Goal: Information Seeking & Learning: Learn about a topic

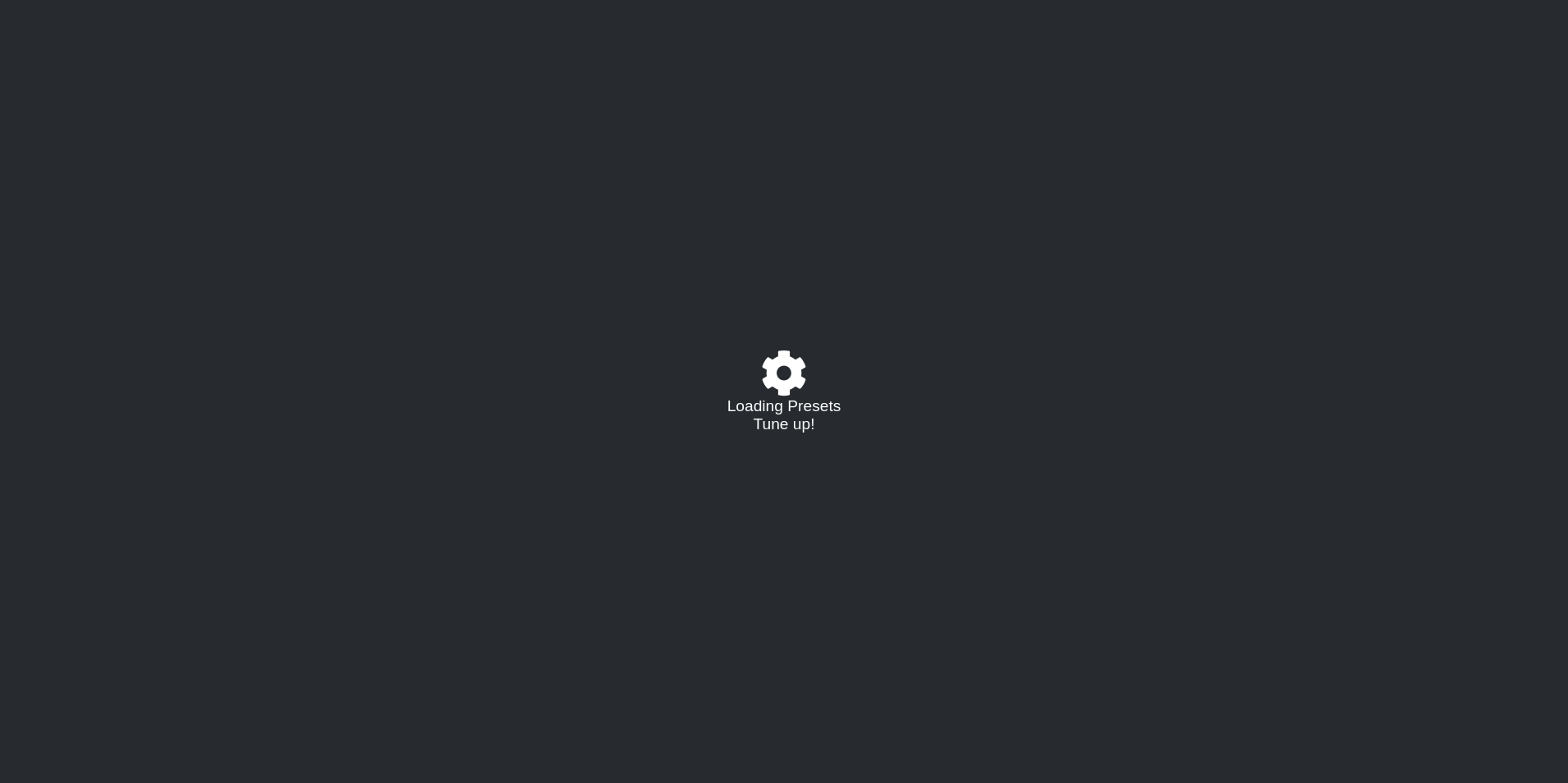
select select "C"
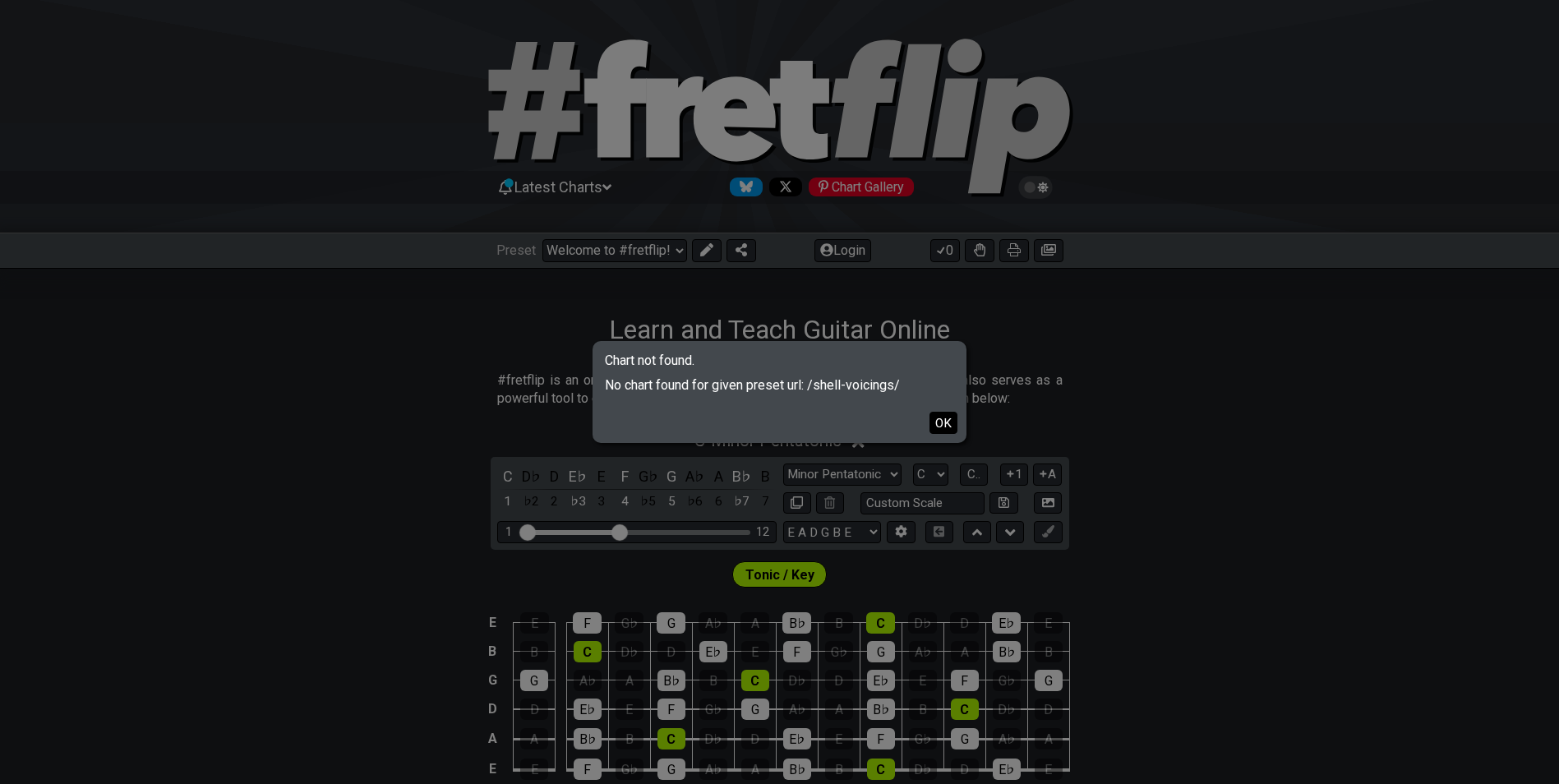
click at [947, 417] on button "OK" at bounding box center [942, 422] width 28 height 22
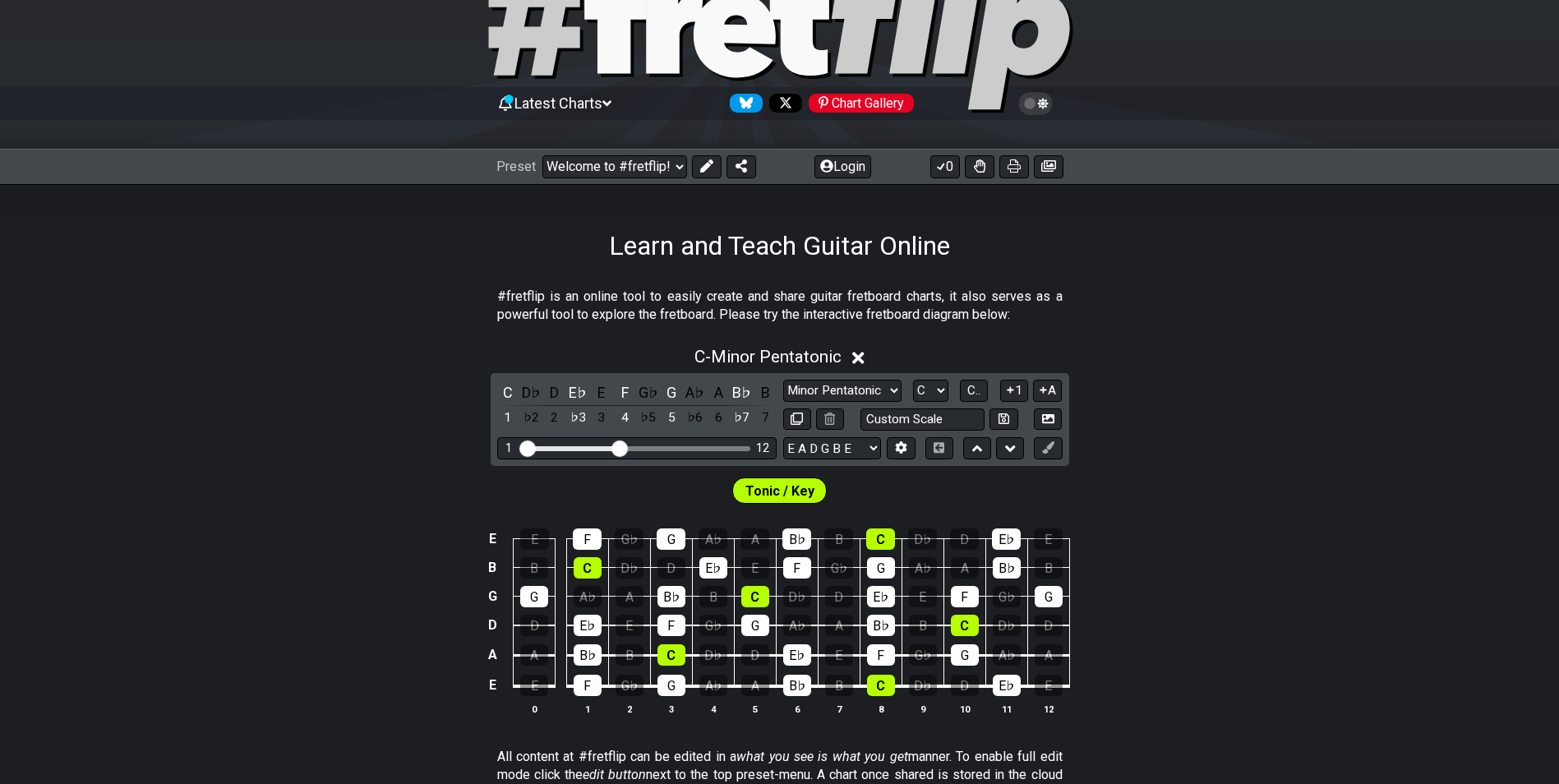
scroll to position [82, 0]
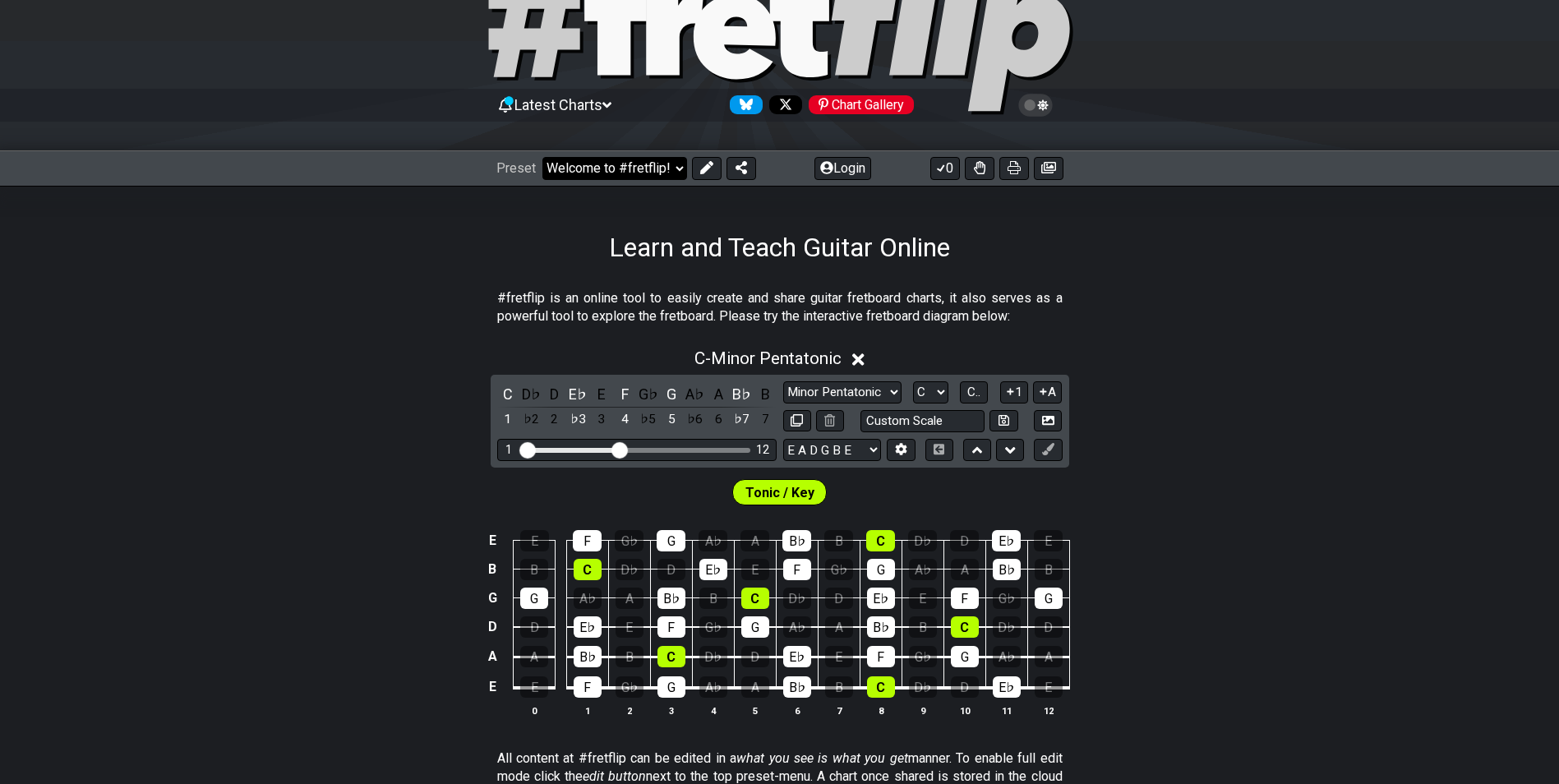
click at [677, 172] on select "Welcome to #fretflip! Learn and Teach Guitar Online Custom Preset Minor Pentato…" at bounding box center [615, 168] width 145 height 23
click at [543, 157] on select "Welcome to #fretflip! Learn and Teach Guitar Online Custom Preset Minor Pentato…" at bounding box center [615, 168] width 145 height 23
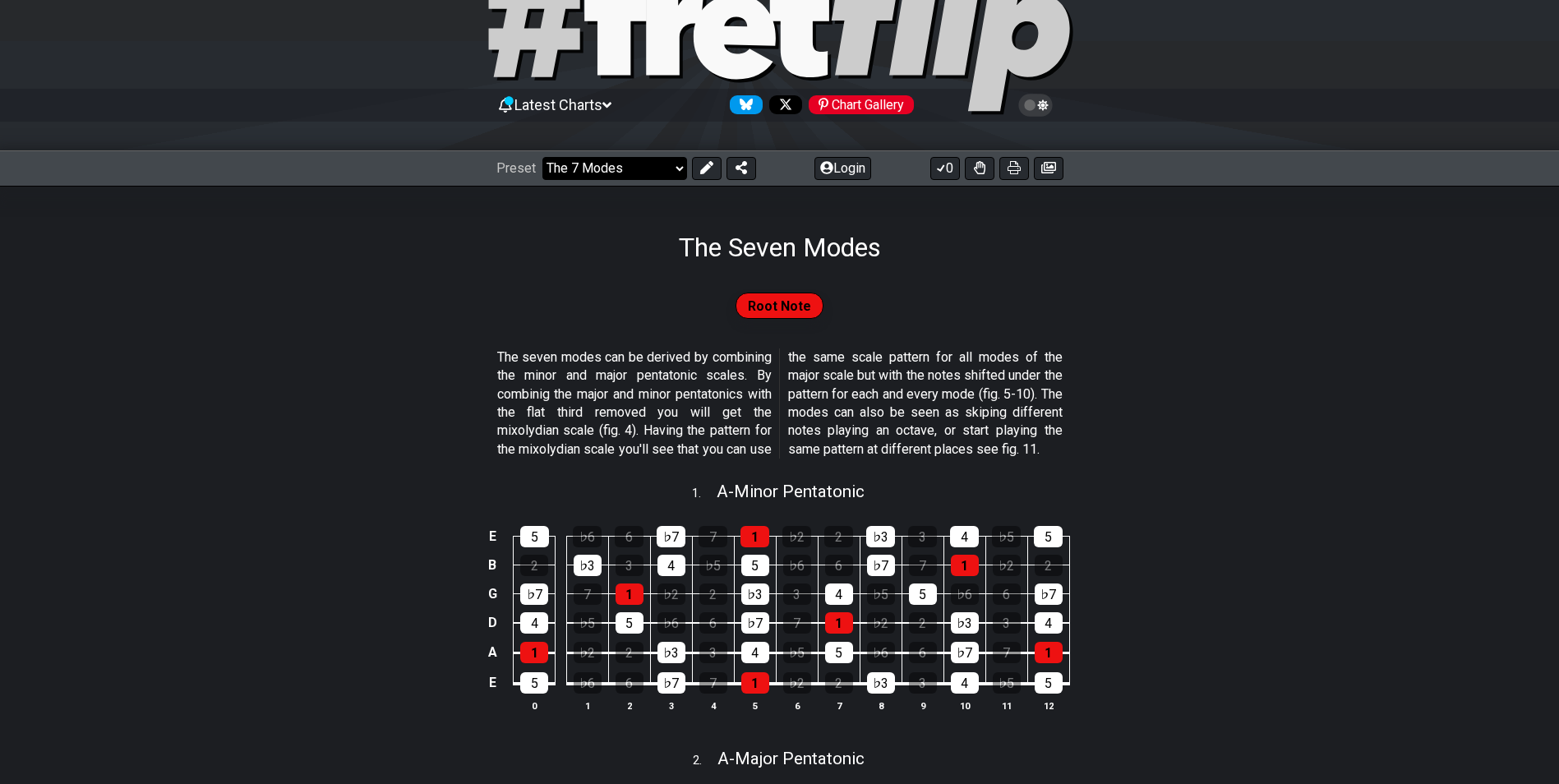
click at [671, 177] on select "Welcome to #fretflip! Learn and Teach Guitar Online Custom Preset Minor Pentato…" at bounding box center [615, 168] width 145 height 23
click at [543, 157] on select "Welcome to #fretflip! Learn and Teach Guitar Online Custom Preset Minor Pentato…" at bounding box center [615, 168] width 145 height 23
click at [616, 177] on select "Welcome to #fretflip! Learn and Teach Guitar Online Custom Preset Minor Pentato…" at bounding box center [615, 168] width 145 height 23
click at [543, 157] on select "Welcome to #fretflip! Learn and Teach Guitar Online Custom Preset Minor Pentato…" at bounding box center [615, 168] width 145 height 23
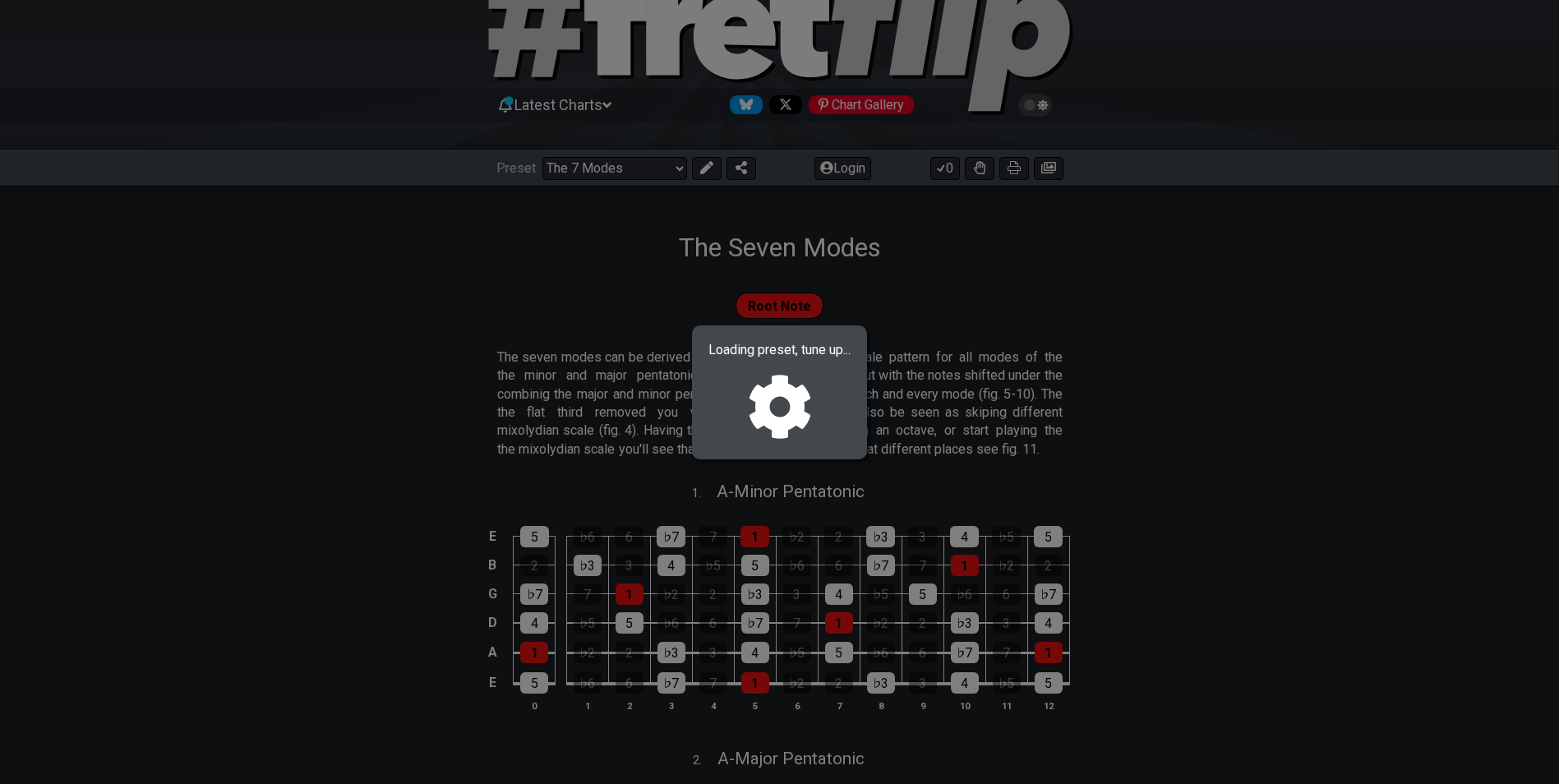
select select "/guitar-scales"
select select "C"
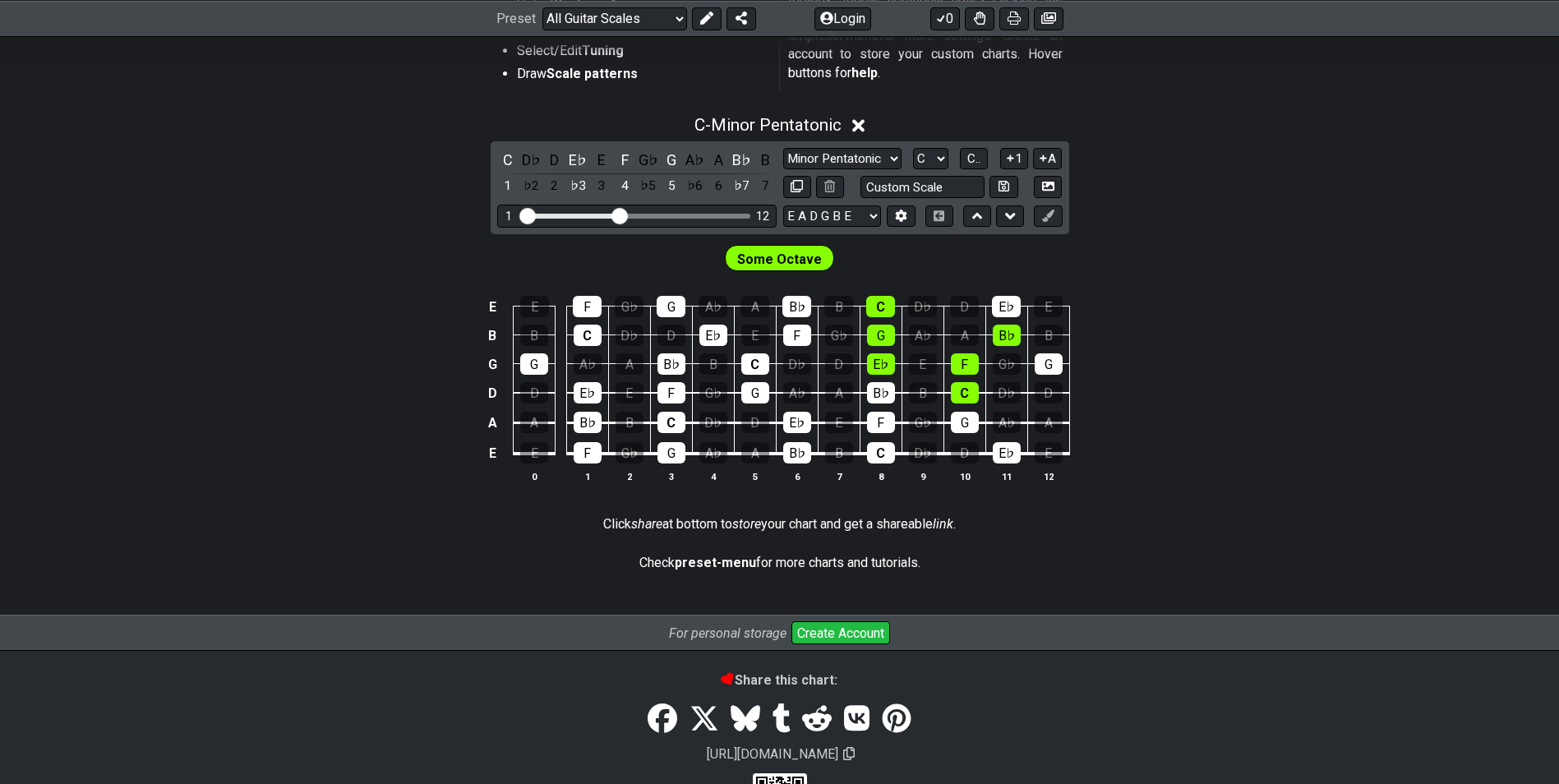
scroll to position [411, 0]
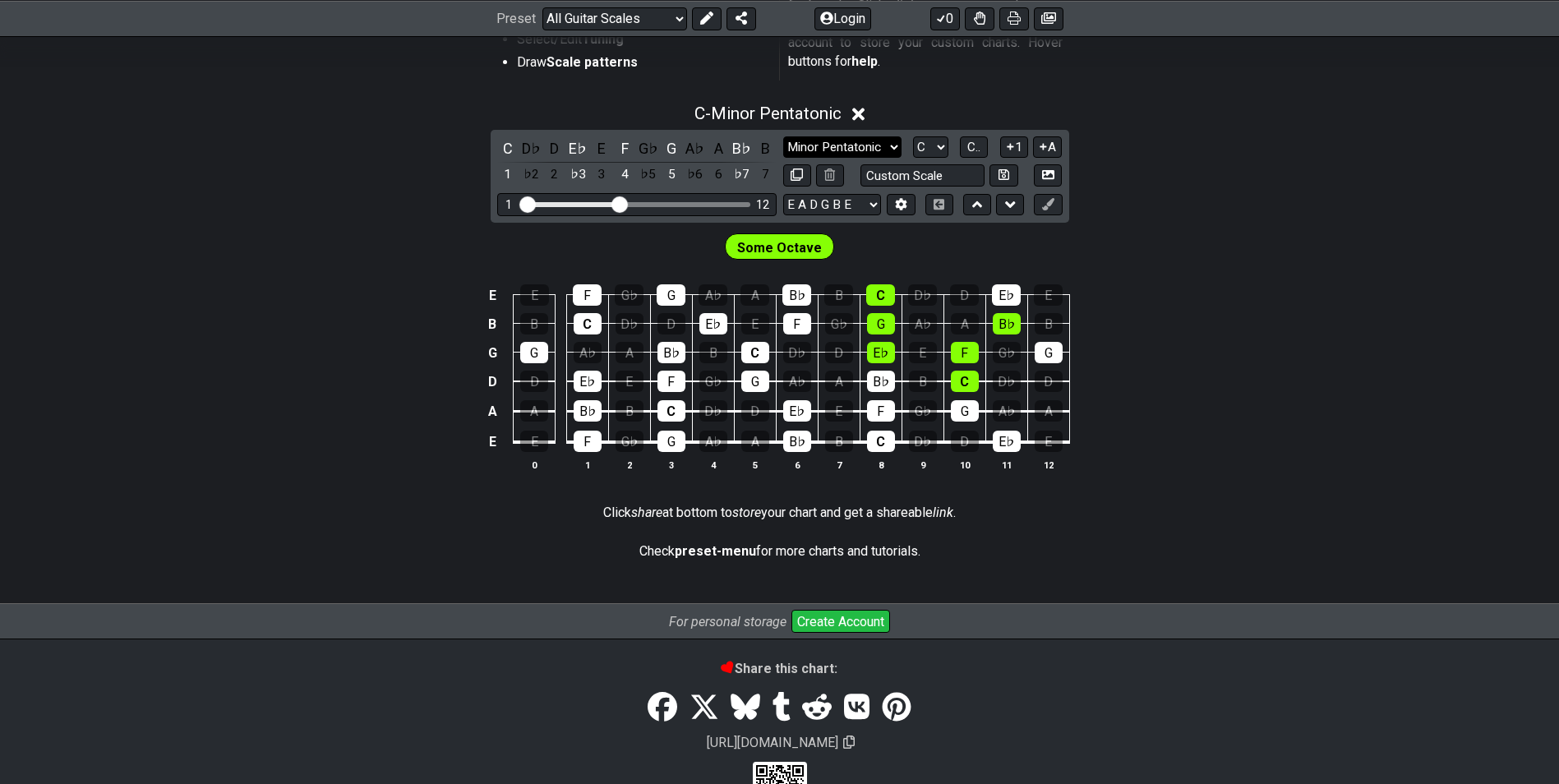
click at [888, 147] on select "Minor Pentatonic Root Minor Pentatonic Major Pentatonic Minor Blues Major Blues…" at bounding box center [842, 147] width 118 height 22
click at [1233, 337] on div "E E F G♭ G A♭ A B♭ B C D♭ D E♭ E B B C D♭ D E♭ E F G♭ G A♭ A B♭ B G G A♭ A B♭ B…" at bounding box center [780, 378] width 1559 height 231
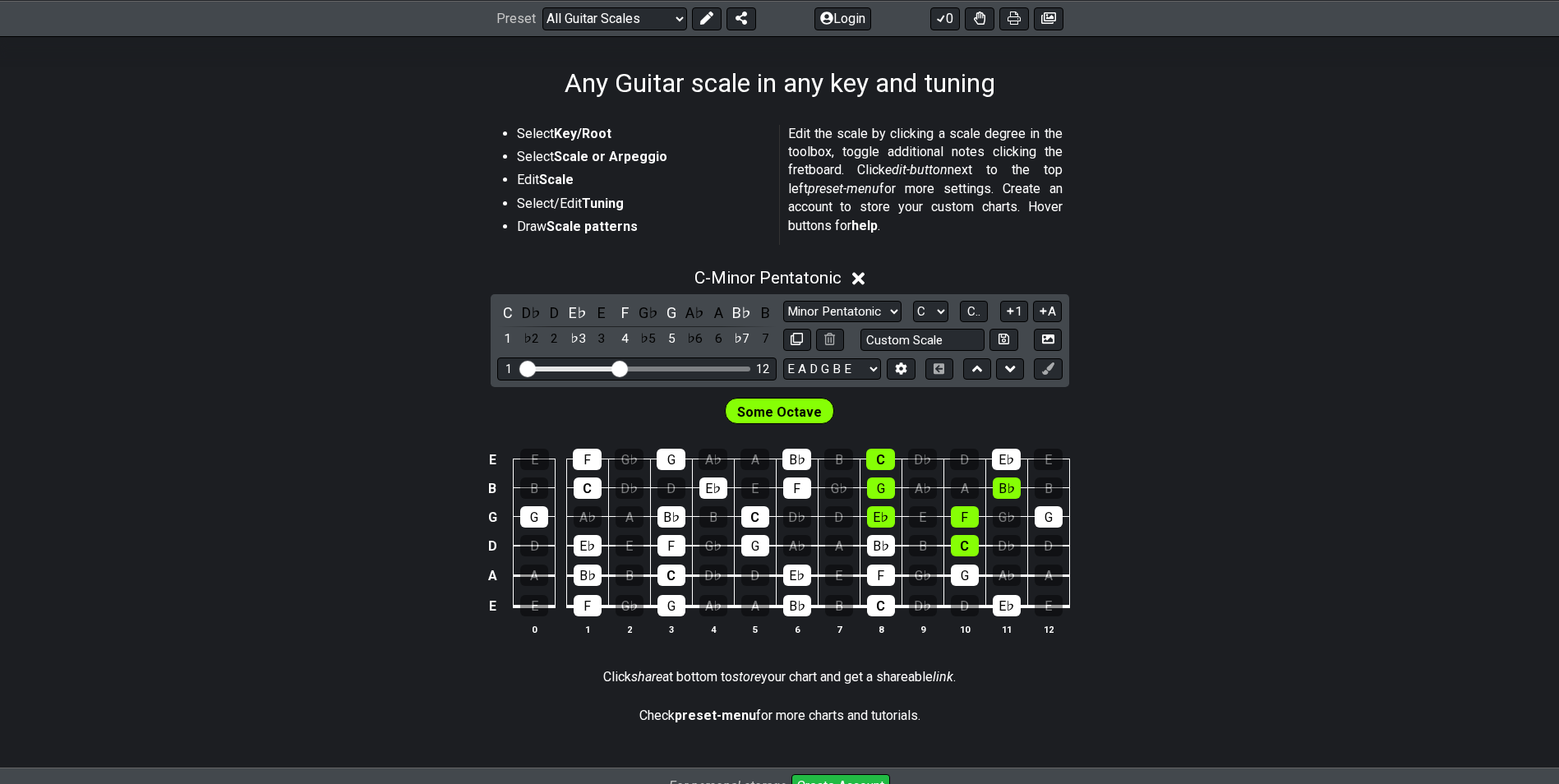
scroll to position [165, 0]
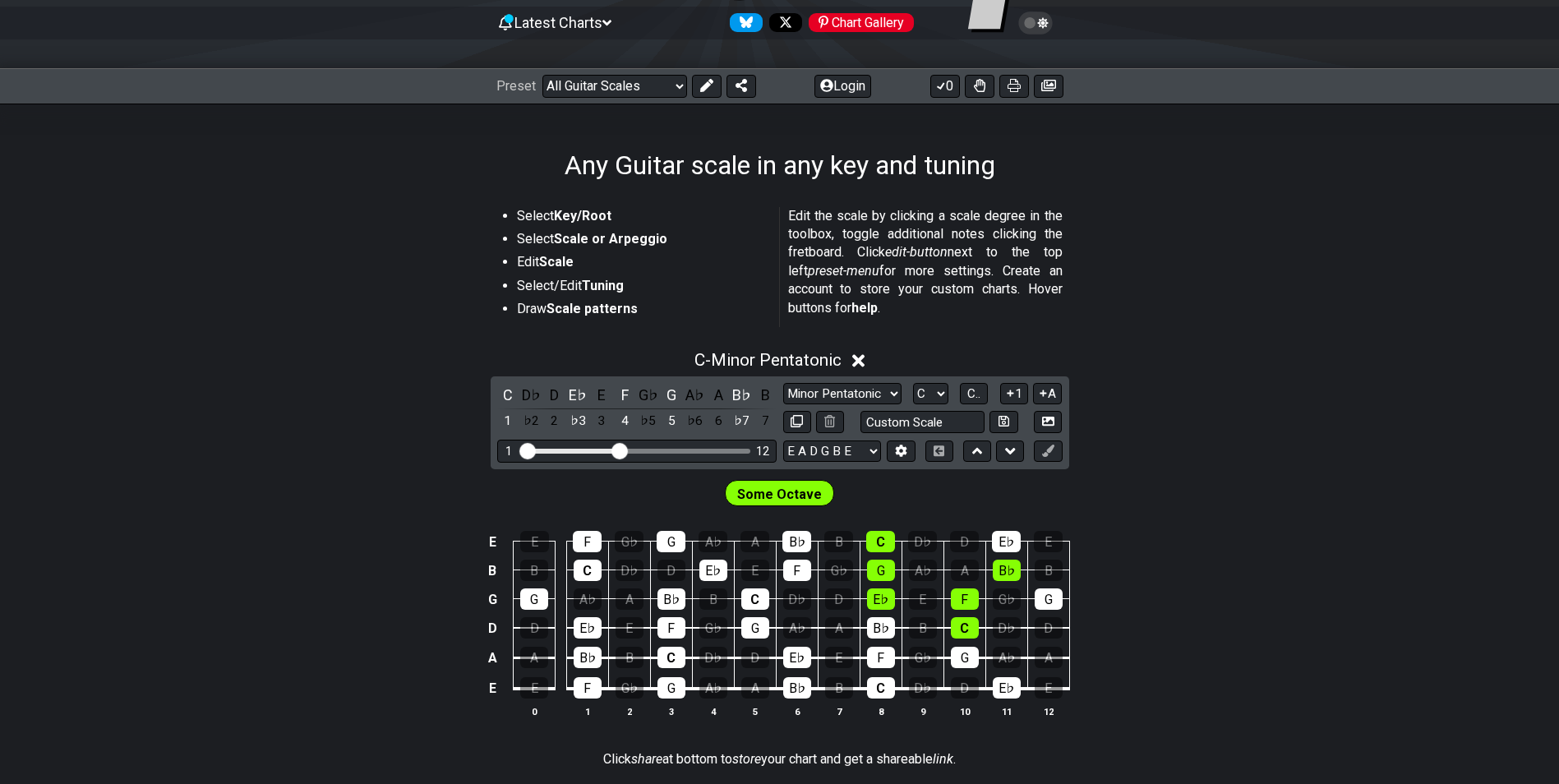
click at [864, 358] on icon at bounding box center [858, 361] width 12 height 12
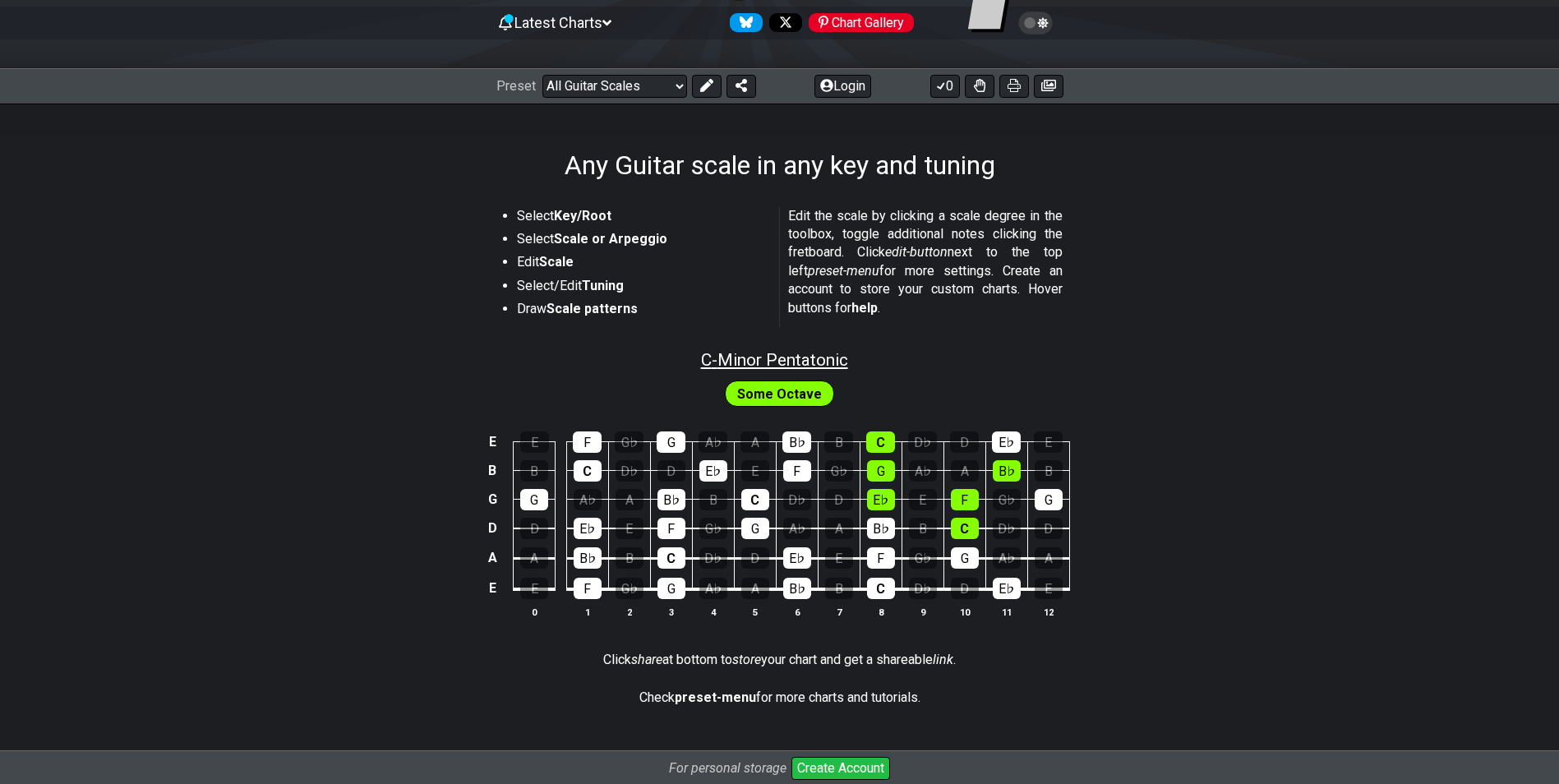
click at [815, 362] on span "C - Minor Pentatonic" at bounding box center [774, 360] width 148 height 20
select select "C"
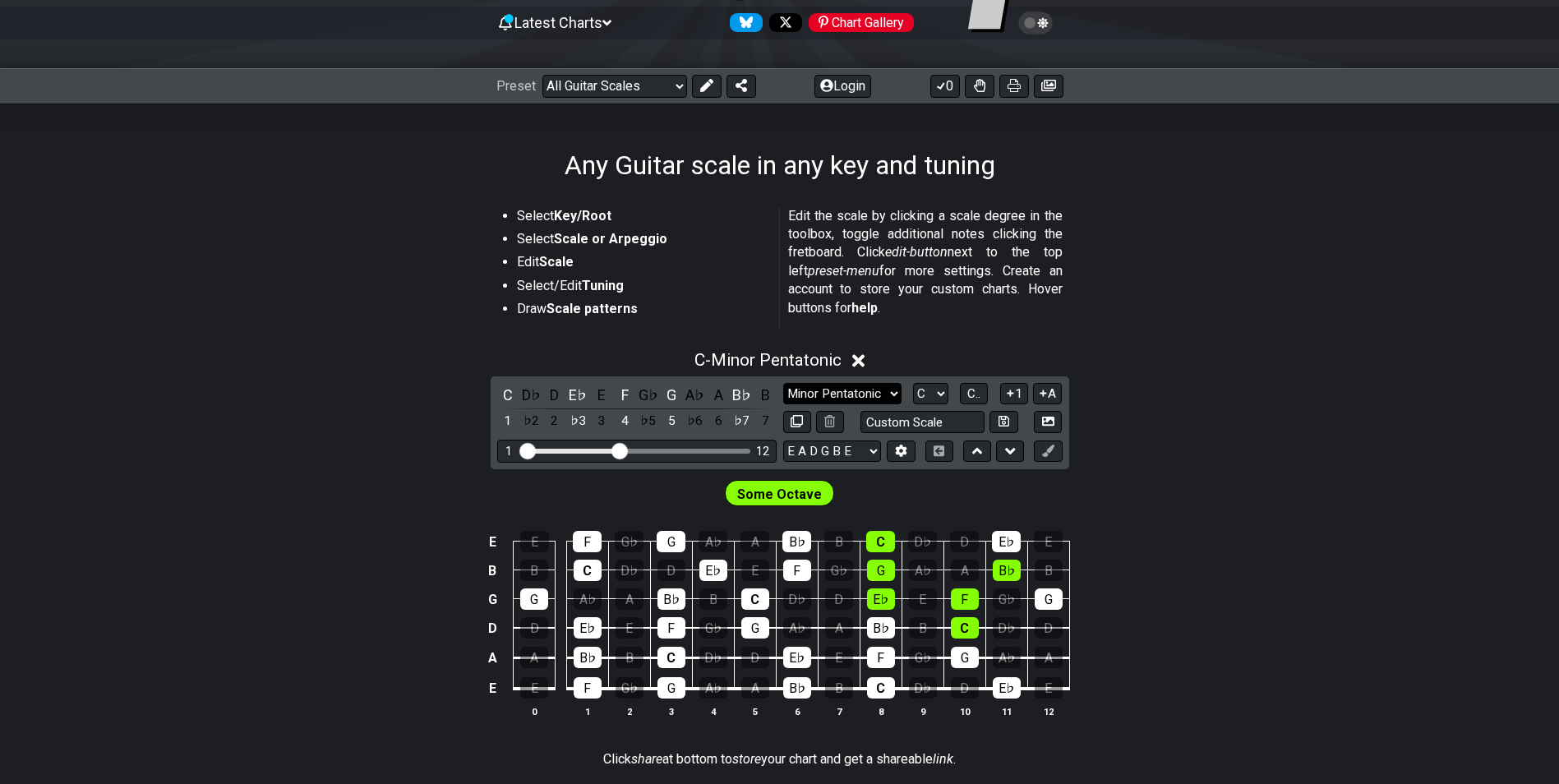
click at [845, 392] on select "Minor Pentatonic Root Minor Pentatonic Major Pentatonic Minor Blues Major Blues…" at bounding box center [842, 393] width 118 height 22
select select "Minor / Aeolian"
click at [783, 382] on select "Minor Pentatonic Root Minor Pentatonic Major Pentatonic Minor Blues Major Blues…" at bounding box center [842, 393] width 118 height 22
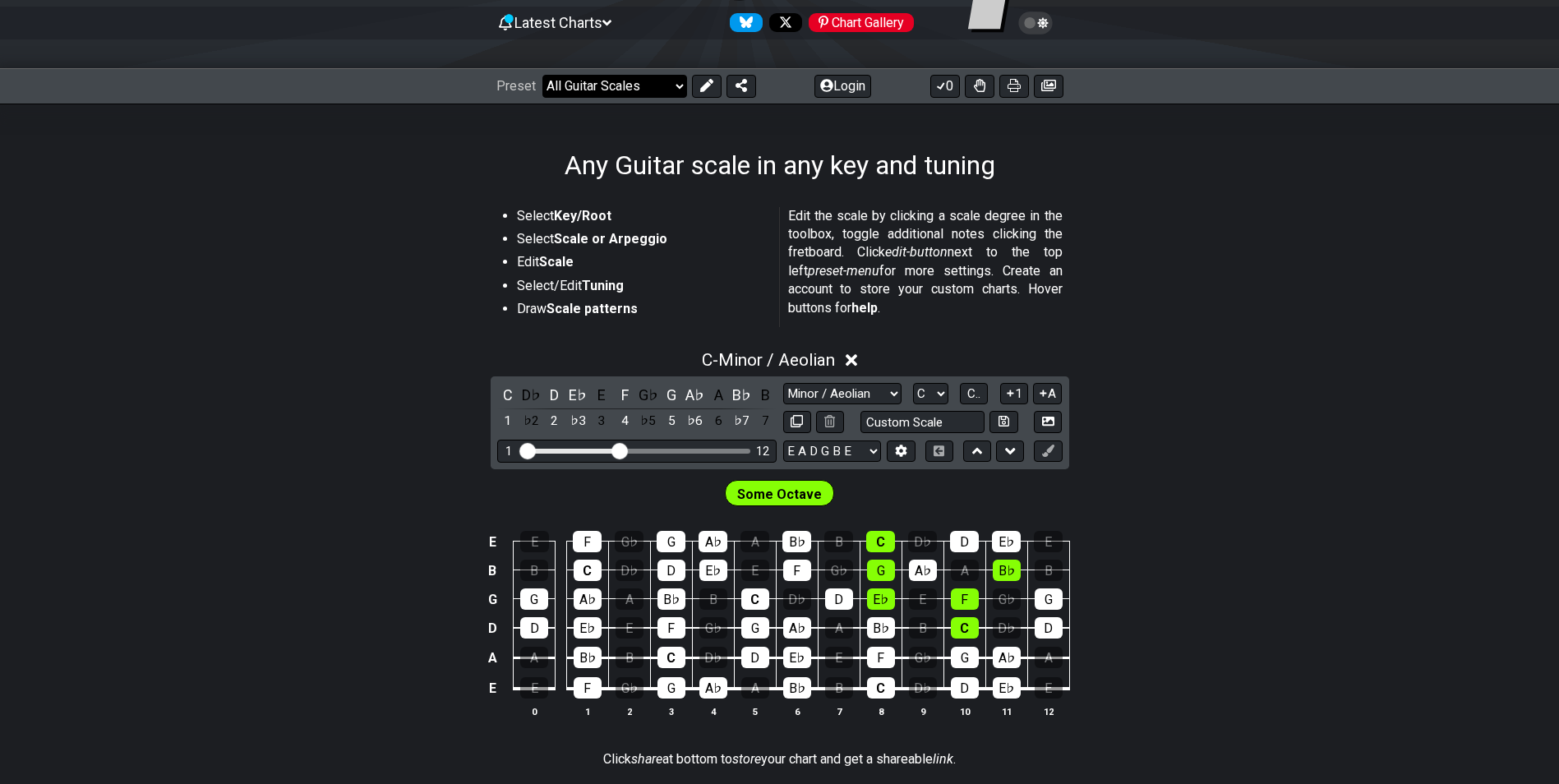
click at [664, 79] on select "Welcome to #fretflip! Learn and Teach Guitar Online Custom Preset Minor Pentato…" at bounding box center [615, 87] width 145 height 23
click at [543, 75] on select "Welcome to #fretflip! Learn and Teach Guitar Online Custom Preset Minor Pentato…" at bounding box center [615, 87] width 145 height 23
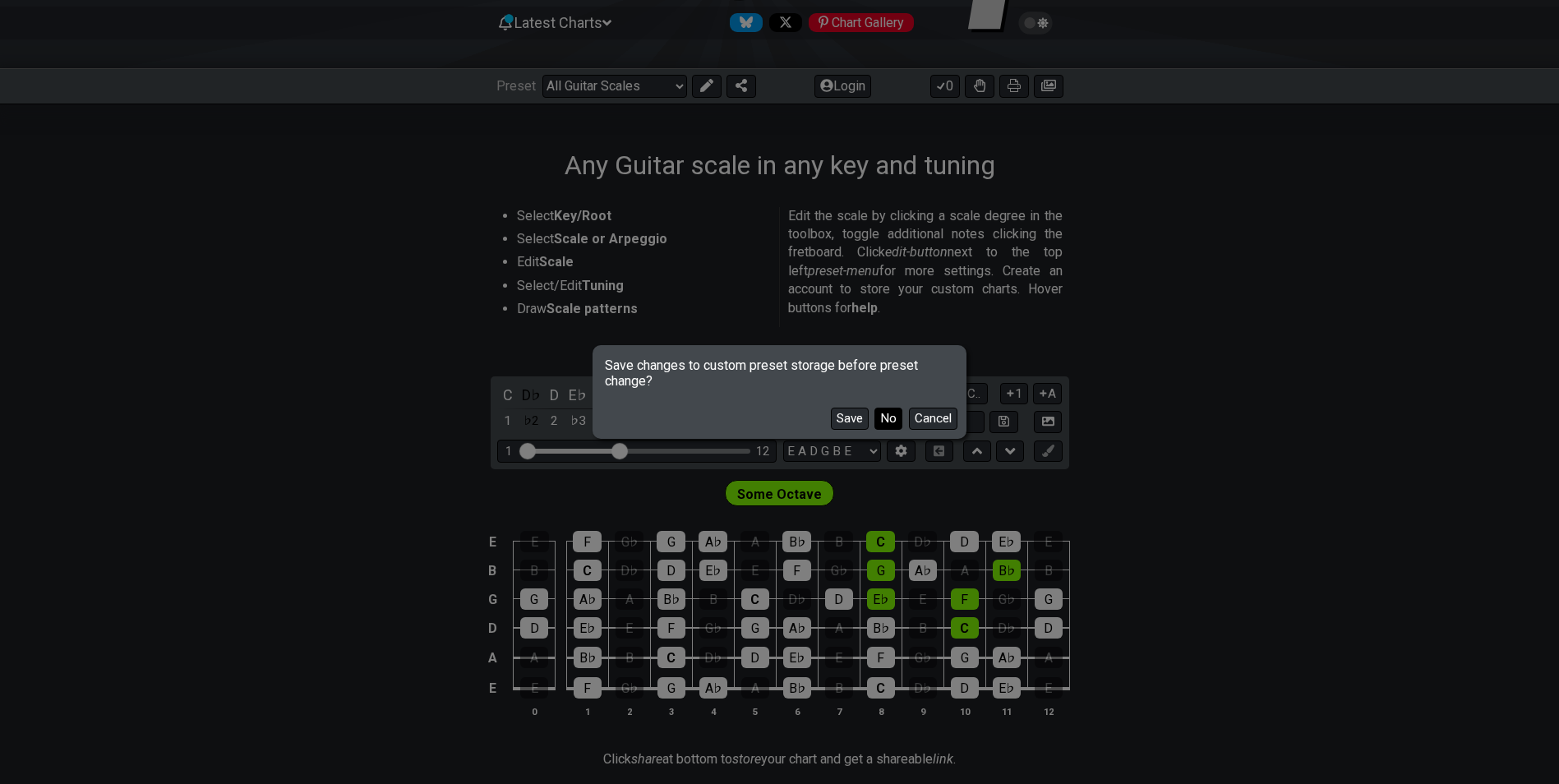
click at [884, 420] on button "No" at bounding box center [888, 418] width 28 height 22
select select "/3nps-caged-shapes"
select select "A"
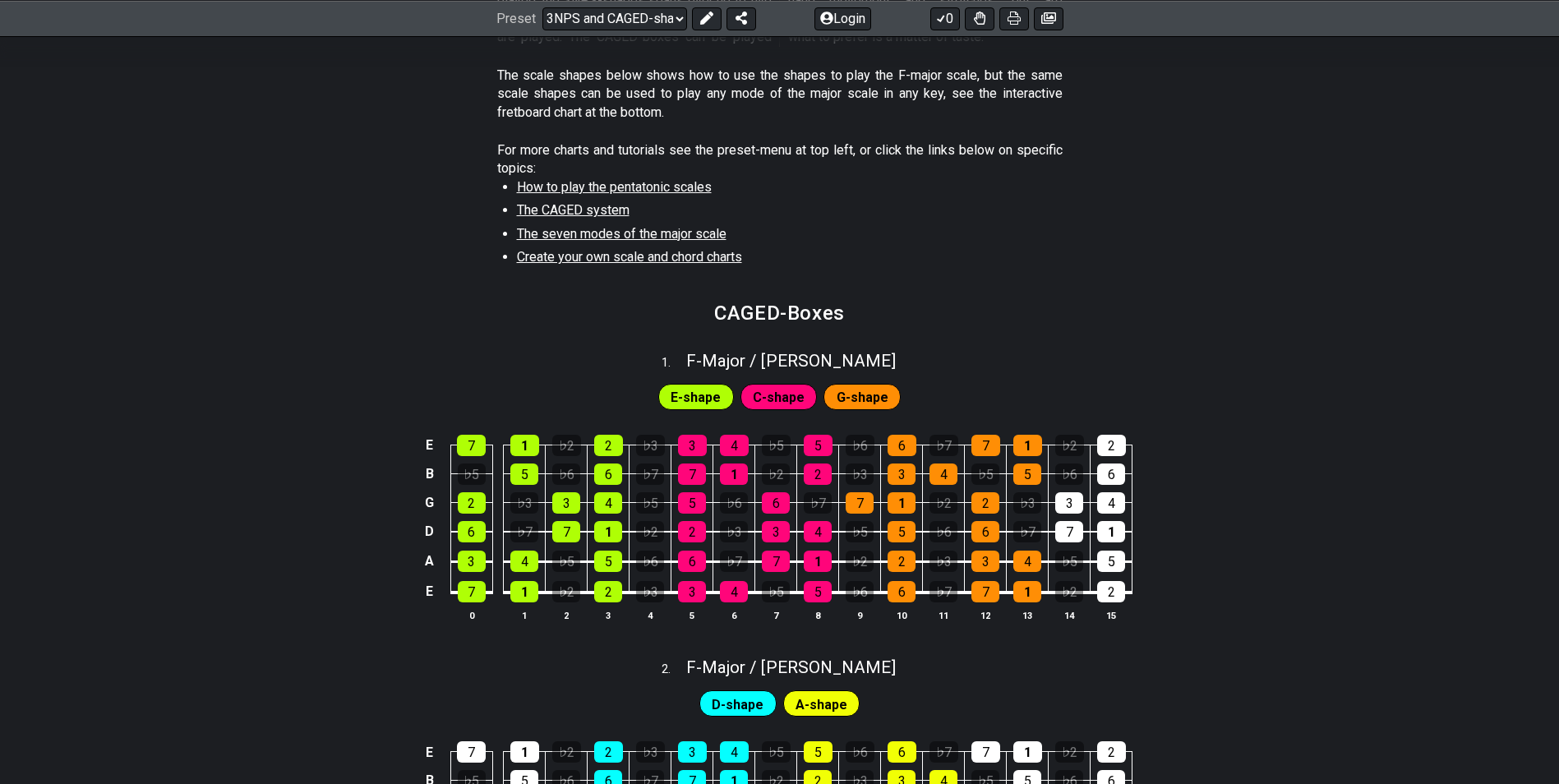
scroll to position [493, 0]
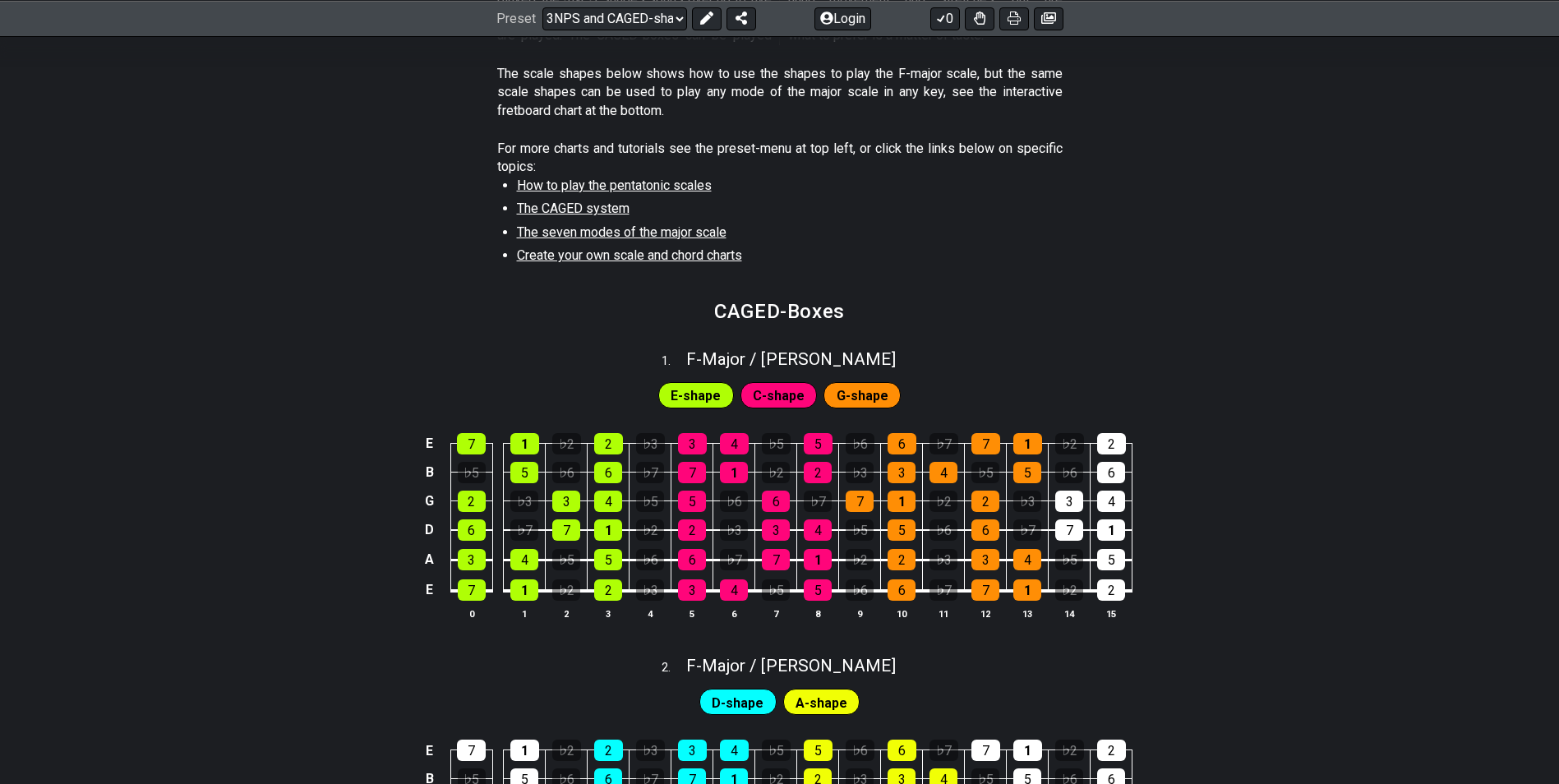
click at [790, 395] on span "C-shape" at bounding box center [779, 395] width 51 height 24
click at [876, 389] on span "G-shape" at bounding box center [862, 395] width 51 height 24
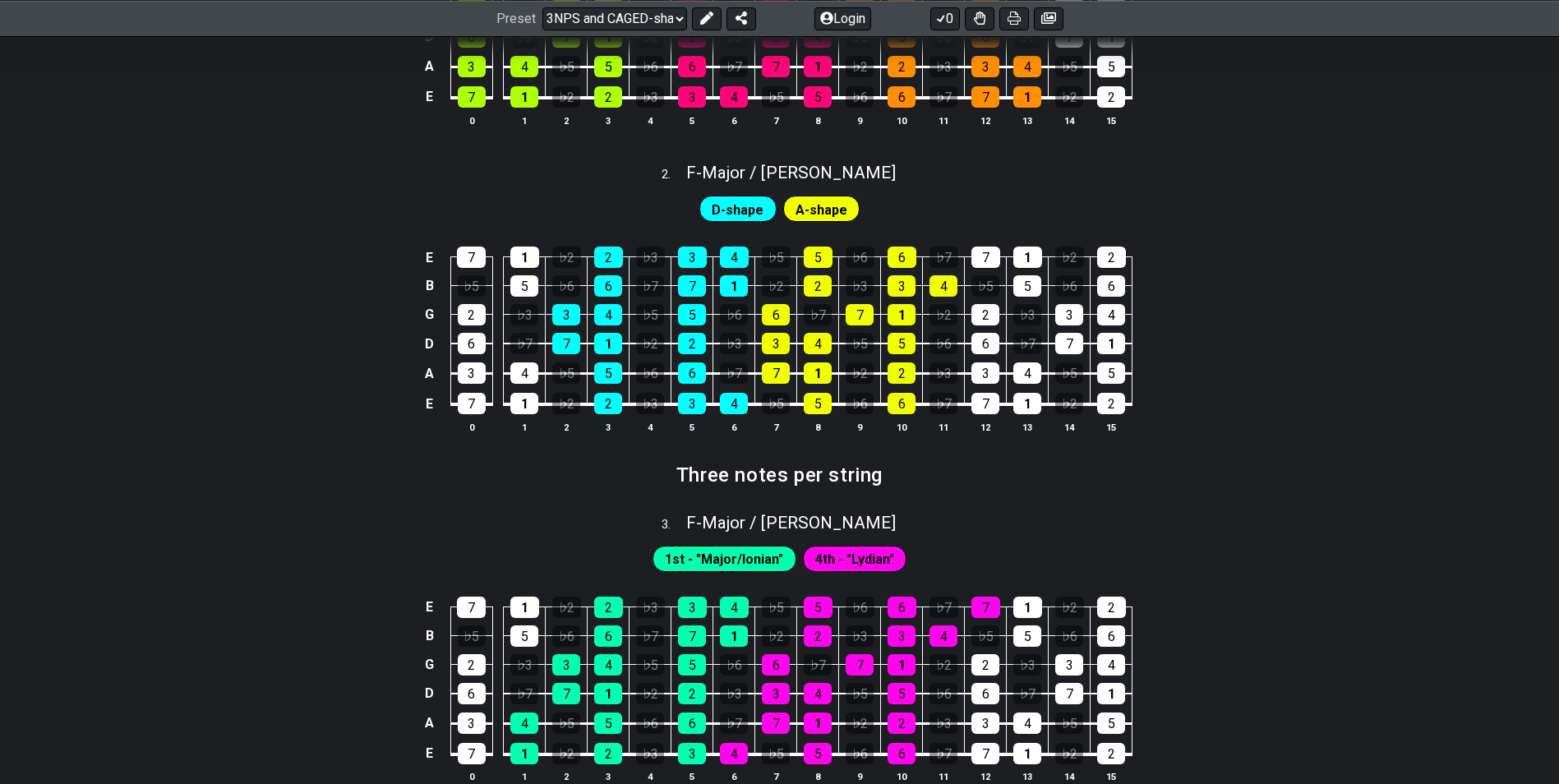
scroll to position [821, 0]
